Goal: Task Accomplishment & Management: Use online tool/utility

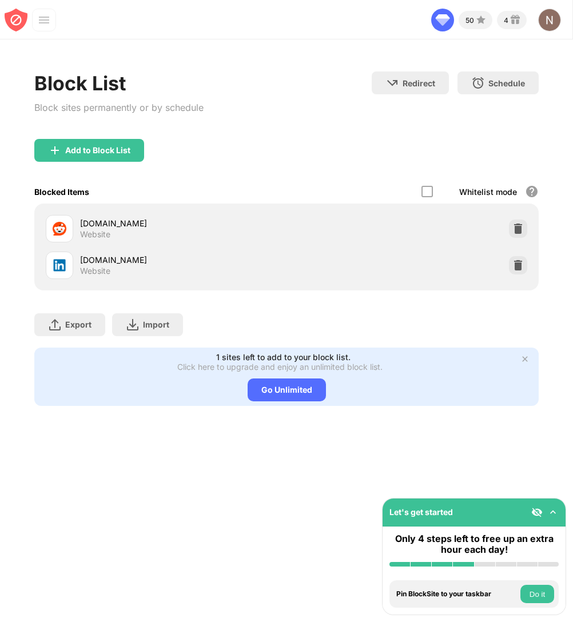
click at [551, 511] on img at bounding box center [552, 511] width 11 height 11
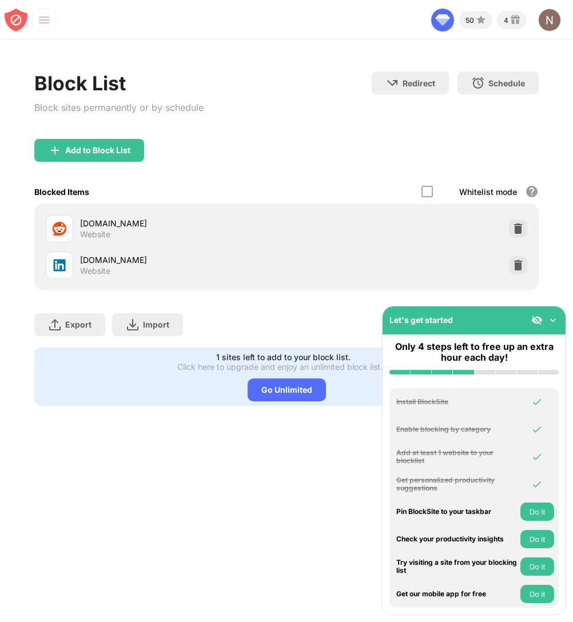
click at [552, 315] on img at bounding box center [552, 319] width 11 height 11
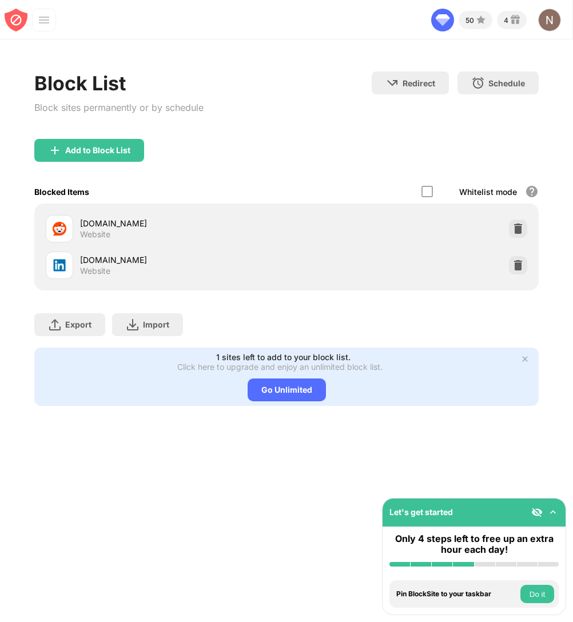
click at [532, 596] on button "Do it" at bounding box center [537, 594] width 34 height 18
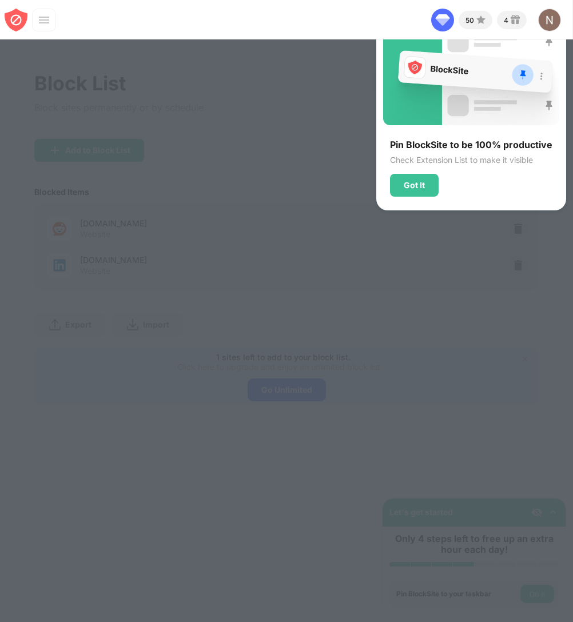
click at [282, 525] on div at bounding box center [286, 311] width 573 height 622
click at [286, 519] on div at bounding box center [286, 311] width 573 height 622
click at [280, 490] on div at bounding box center [286, 311] width 573 height 622
click at [351, 77] on div at bounding box center [286, 311] width 573 height 622
click at [411, 190] on div "Got It" at bounding box center [414, 185] width 49 height 23
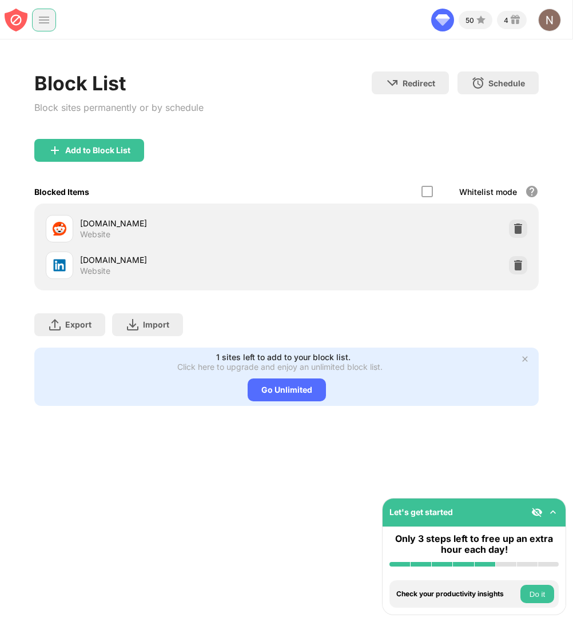
click at [43, 21] on img at bounding box center [43, 19] width 11 height 11
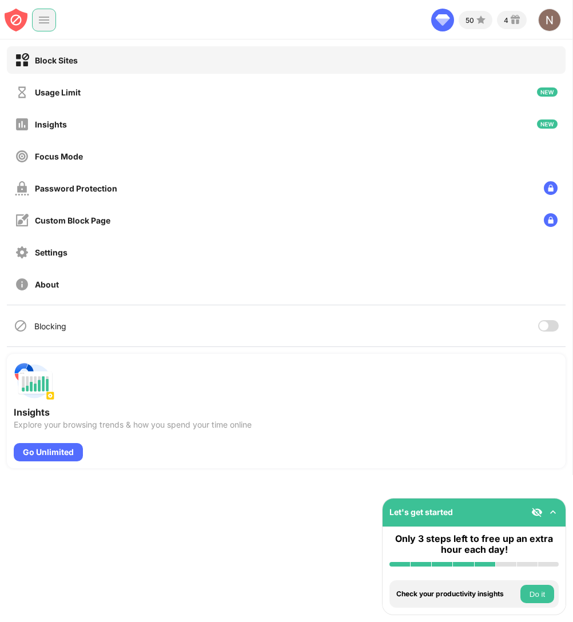
click at [550, 323] on div at bounding box center [548, 325] width 21 height 11
